Goal: Information Seeking & Learning: Learn about a topic

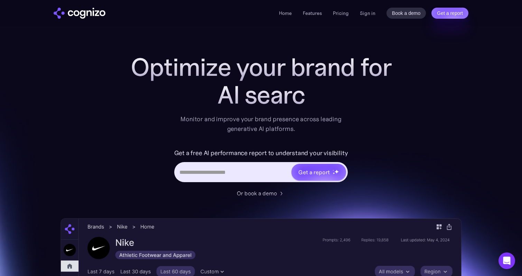
click at [342, 16] on li "Pricing" at bounding box center [341, 13] width 16 height 8
click at [341, 14] on link "Pricing" at bounding box center [341, 13] width 16 height 6
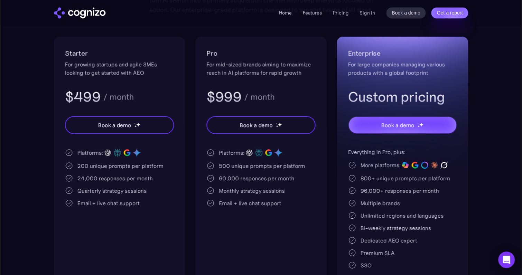
scroll to position [119, 0]
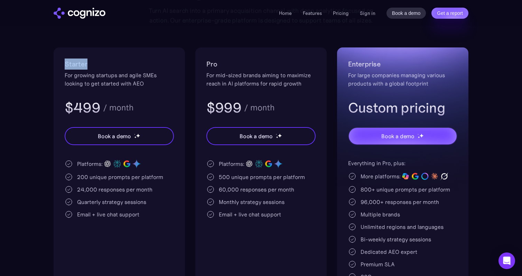
drag, startPoint x: 92, startPoint y: 61, endPoint x: 53, endPoint y: 59, distance: 39.1
click at [53, 59] on section "Pricing Scalable plans that grow with you Turn AI search into a primary acquisi…" at bounding box center [261, 118] width 522 height 367
copy h2 "Starter"
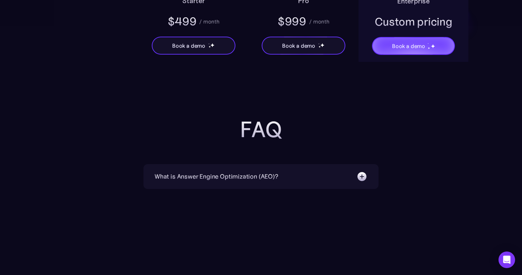
scroll to position [1461, 0]
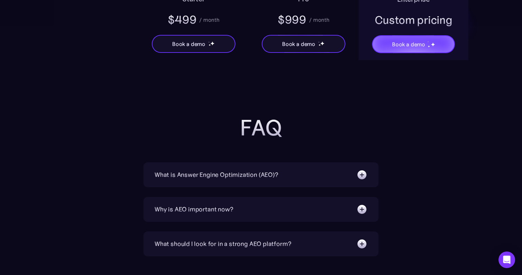
click at [266, 174] on div "What is Answer Engine Optimization (AEO)?" at bounding box center [217, 175] width 124 height 10
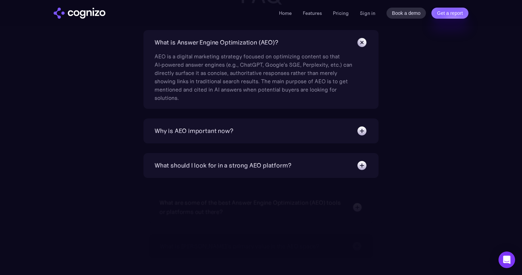
scroll to position [1594, 0]
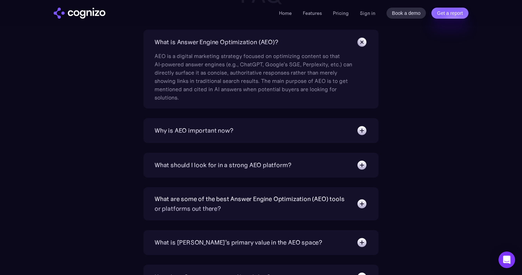
click at [232, 129] on div "Why is AEO important now?" at bounding box center [194, 131] width 79 height 10
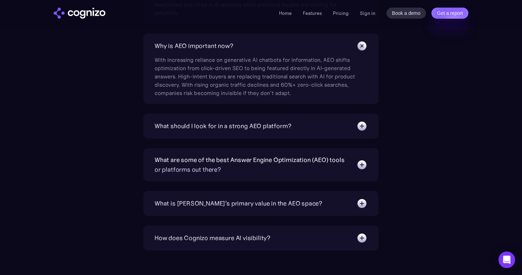
scroll to position [1681, 0]
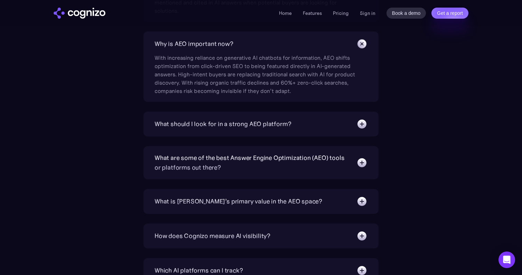
click at [226, 123] on div "What should I look for in a strong AEO platform?" at bounding box center [223, 124] width 137 height 10
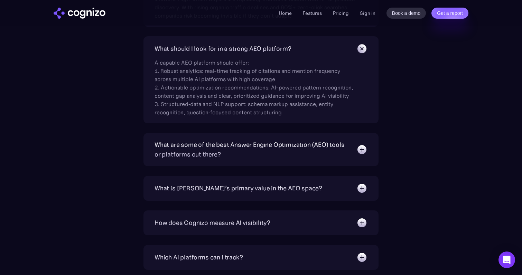
scroll to position [1759, 0]
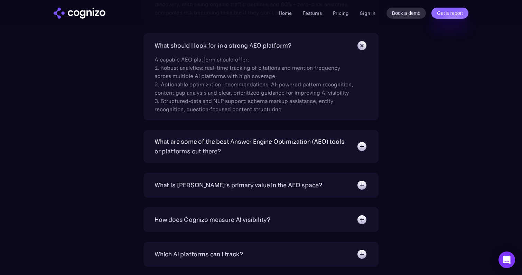
click at [205, 147] on div "What are some of the best Answer Engine Optimization (AEO) tools or platforms o…" at bounding box center [252, 146] width 195 height 19
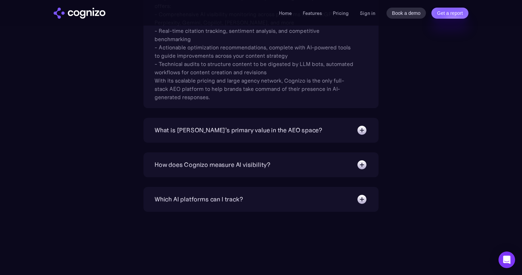
scroll to position [1945, 0]
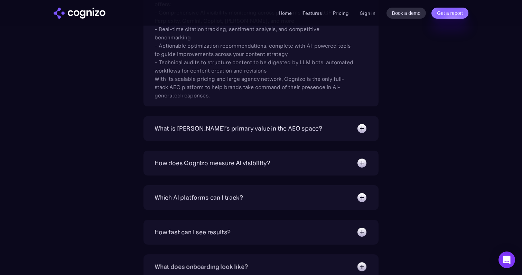
click at [201, 130] on div "What is [PERSON_NAME]’s primary value in the AEO space?" at bounding box center [239, 129] width 168 height 10
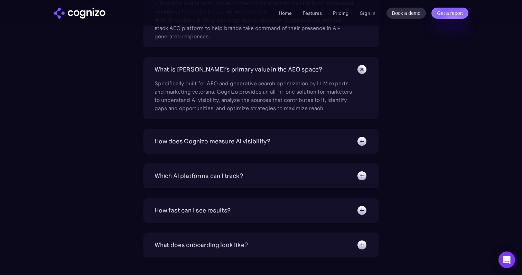
scroll to position [2016, 0]
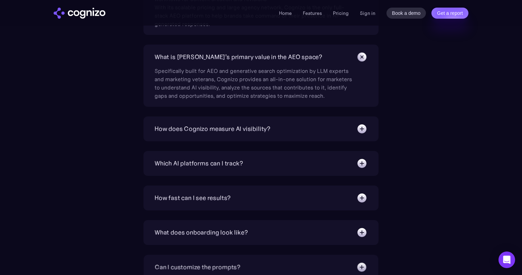
click at [201, 130] on div "How does Cognizo measure AI visibility?" at bounding box center [213, 129] width 116 height 10
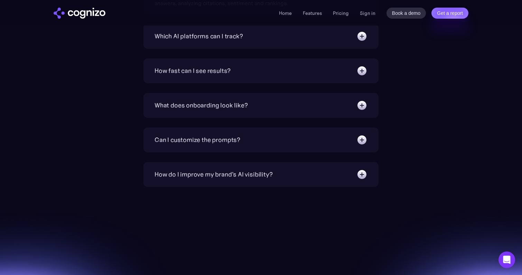
scroll to position [2178, 0]
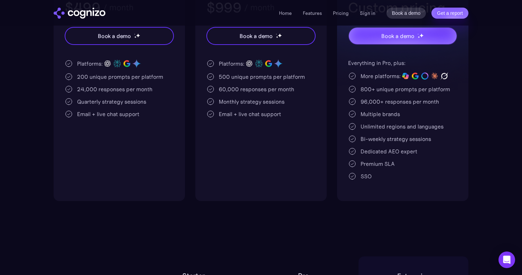
scroll to position [219, 0]
